Goal: Transaction & Acquisition: Purchase product/service

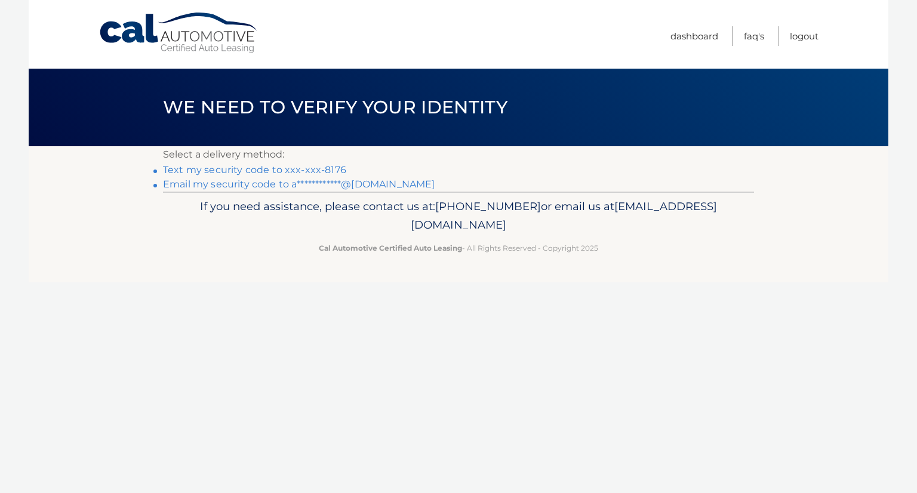
click at [275, 171] on link "Text my security code to xxx-xxx-8176" at bounding box center [254, 169] width 183 height 11
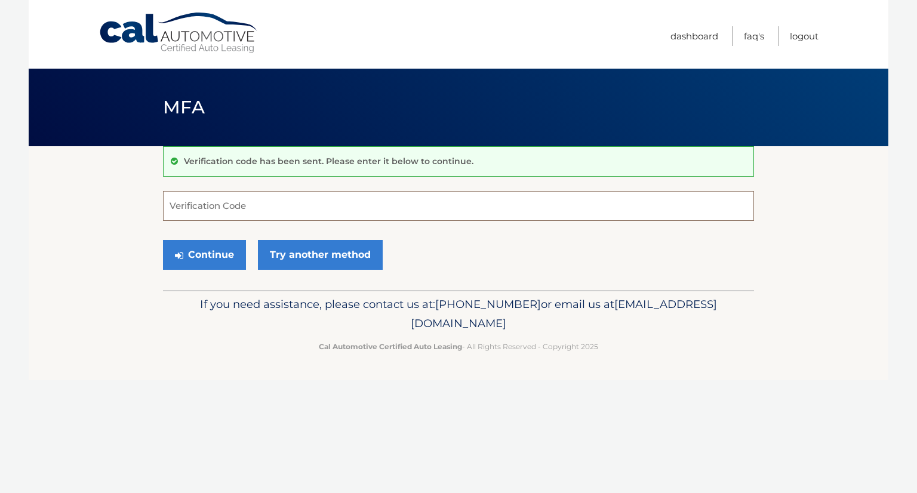
click at [265, 205] on input "Verification Code" at bounding box center [458, 206] width 591 height 30
type input "014625"
click at [217, 257] on button "Continue" at bounding box center [204, 255] width 83 height 30
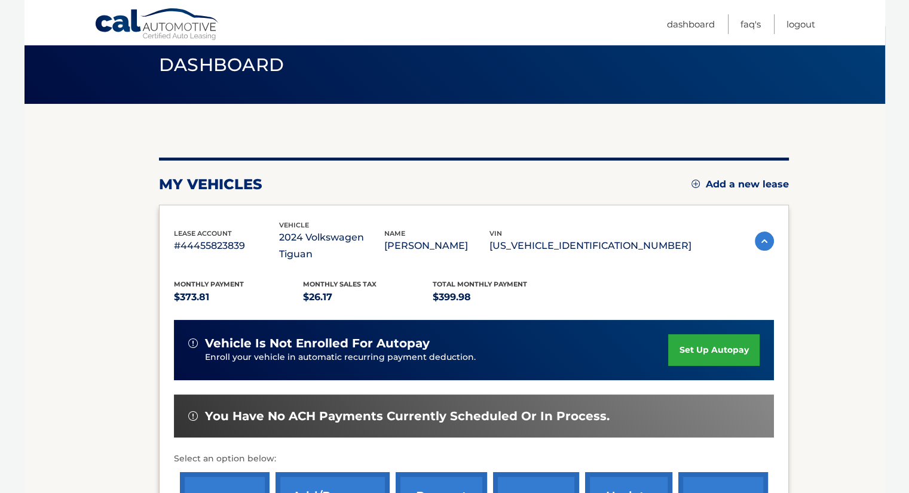
scroll to position [119, 0]
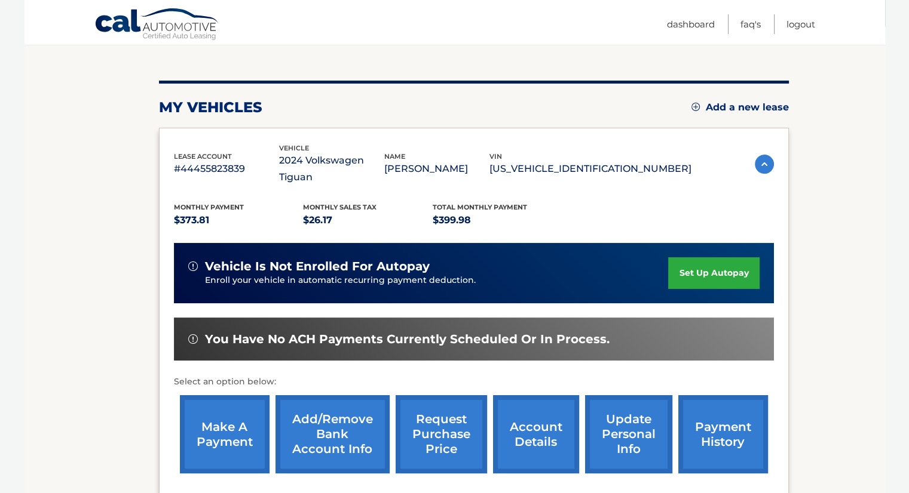
click at [244, 425] on link "make a payment" at bounding box center [225, 434] width 90 height 78
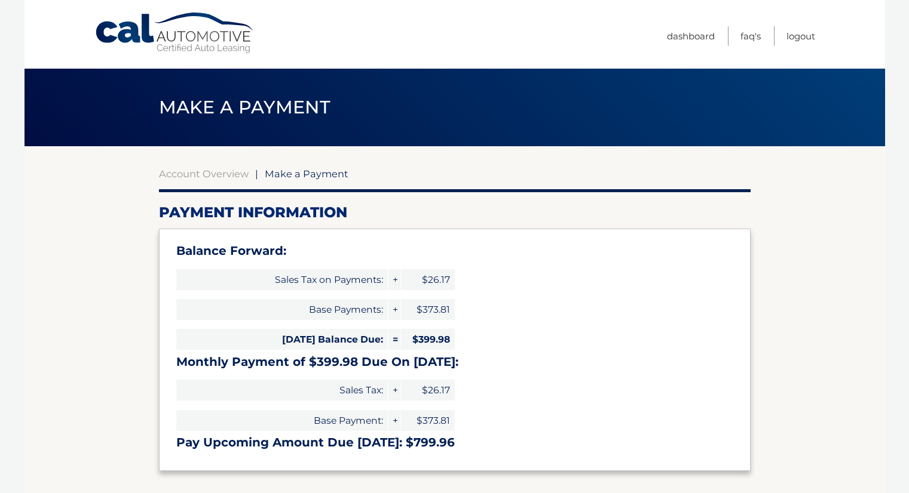
select select "YTM3YTQyZjUtY2Q5Zi00MmQ5LTg3NzctMGYzYWRiMmM3YTUw"
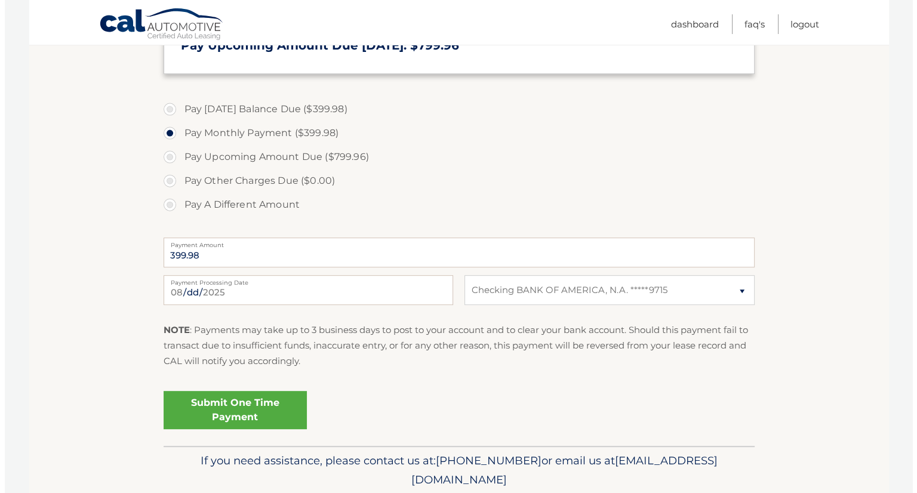
scroll to position [418, 0]
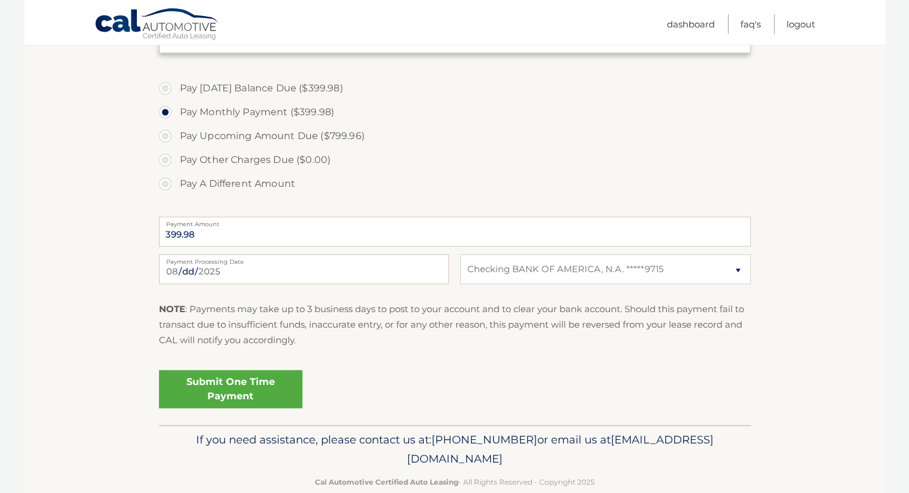
click at [278, 388] on link "Submit One Time Payment" at bounding box center [230, 389] width 143 height 38
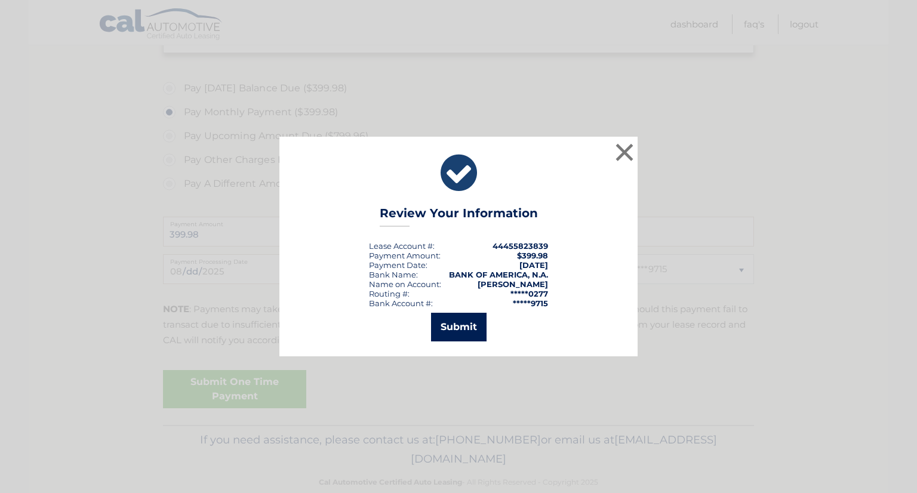
click at [447, 321] on button "Submit" at bounding box center [459, 327] width 56 height 29
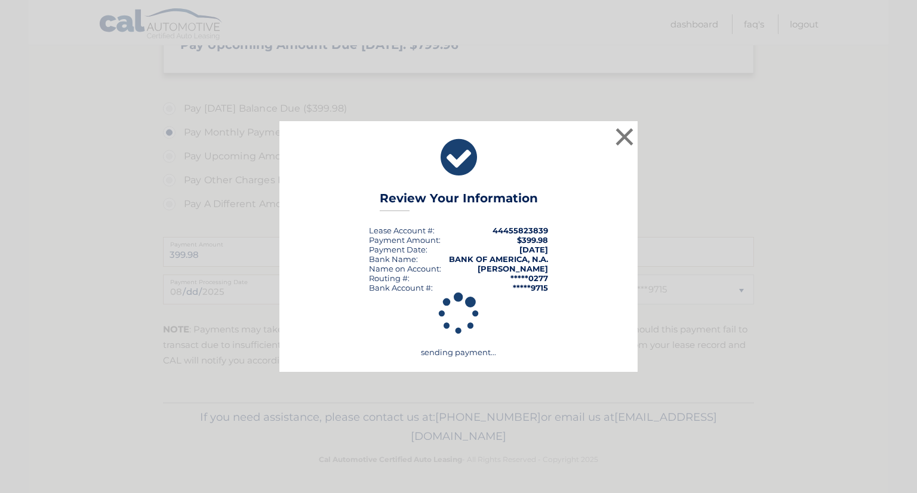
scroll to position [397, 0]
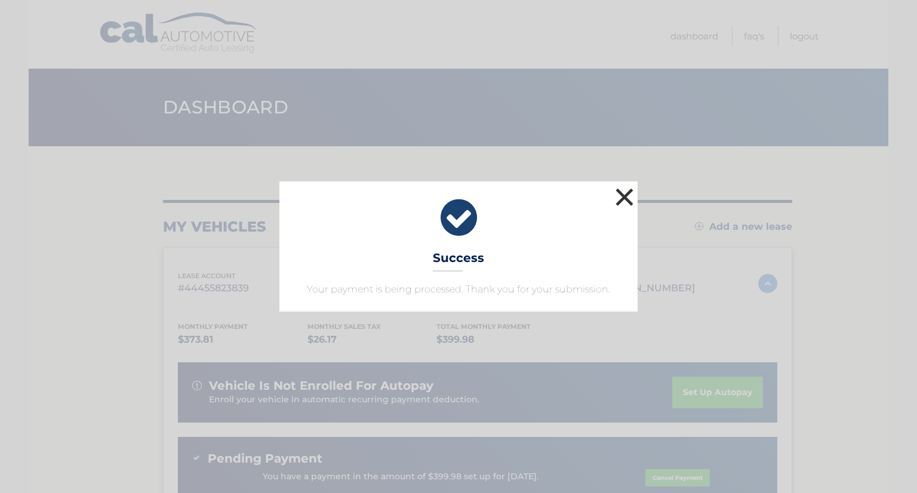
click at [629, 195] on button "×" at bounding box center [625, 197] width 24 height 24
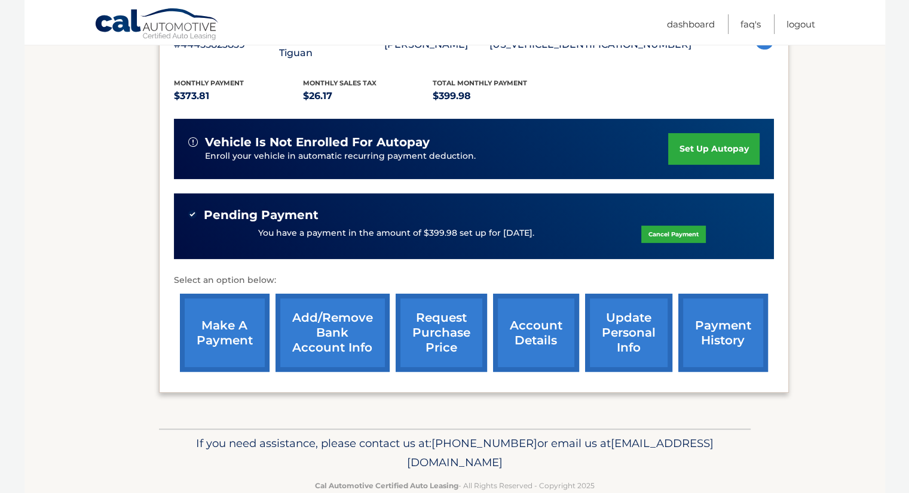
scroll to position [251, 0]
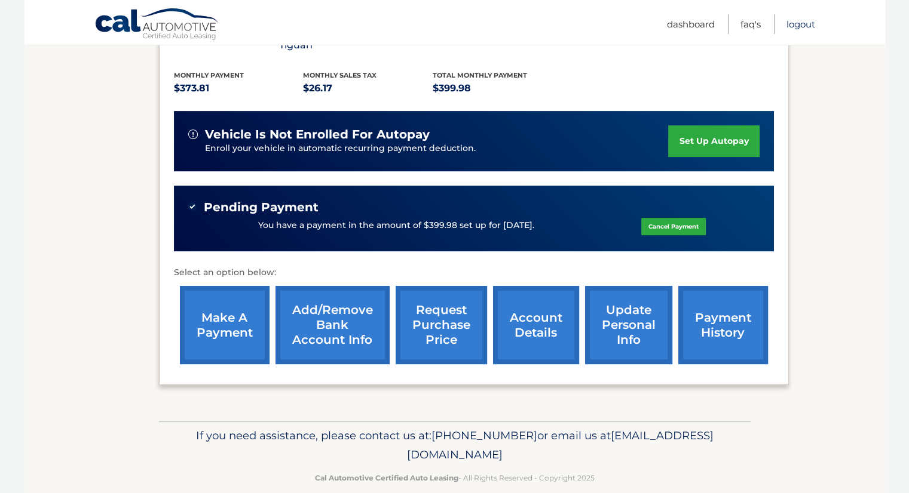
click at [799, 22] on link "Logout" at bounding box center [800, 24] width 29 height 20
